Goal: Task Accomplishment & Management: Use online tool/utility

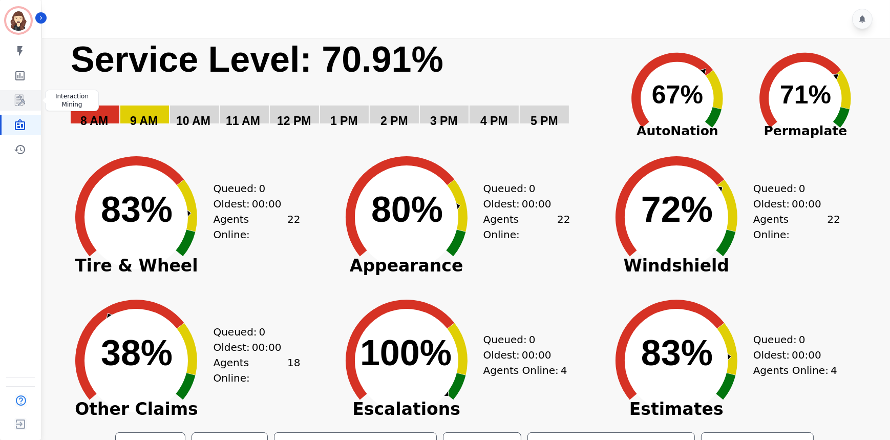
click at [16, 92] on link "Sidebar" at bounding box center [21, 100] width 39 height 20
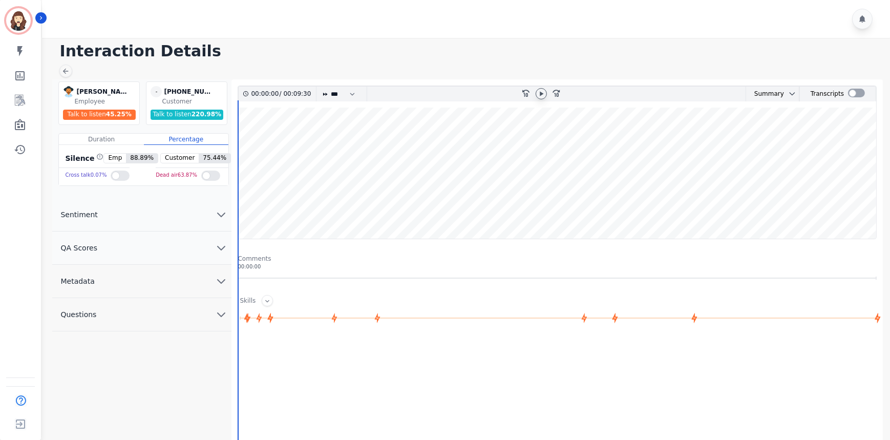
click at [543, 94] on icon at bounding box center [541, 94] width 8 height 8
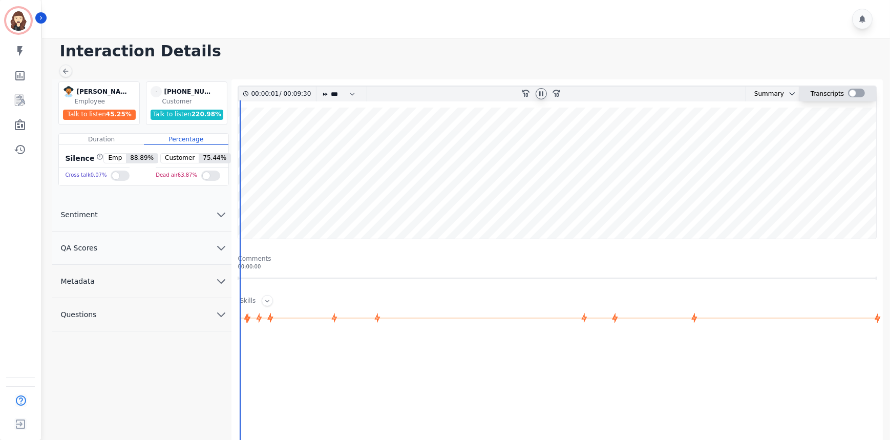
click at [856, 95] on div at bounding box center [856, 93] width 17 height 9
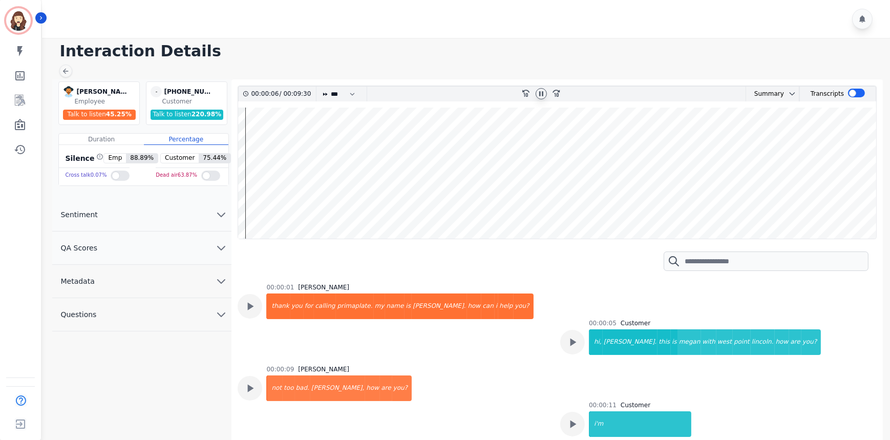
click at [539, 88] on div at bounding box center [540, 93] width 11 height 11
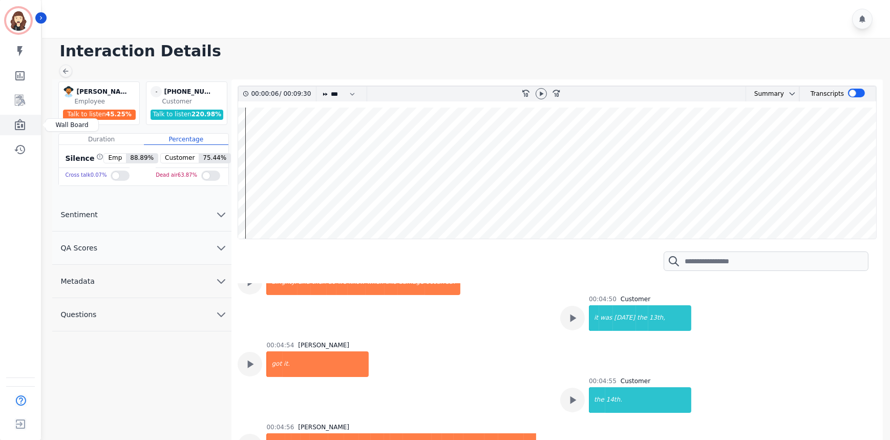
click at [17, 126] on icon "Sidebar" at bounding box center [20, 125] width 12 height 12
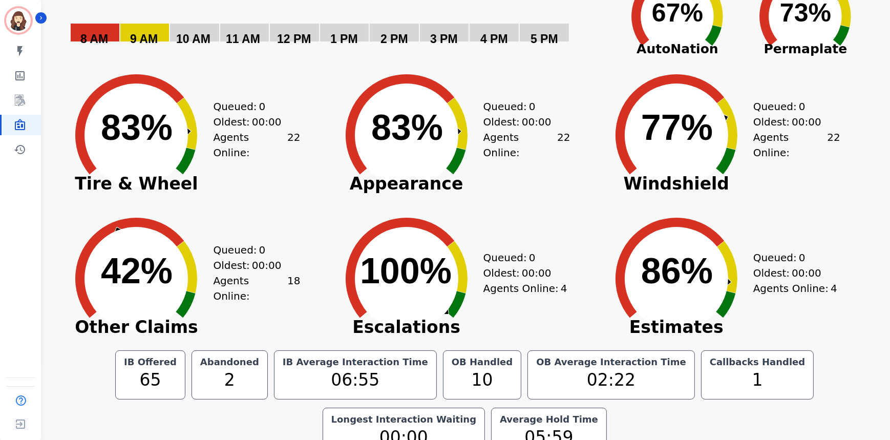
scroll to position [102, 0]
